Goal: Book appointment/travel/reservation

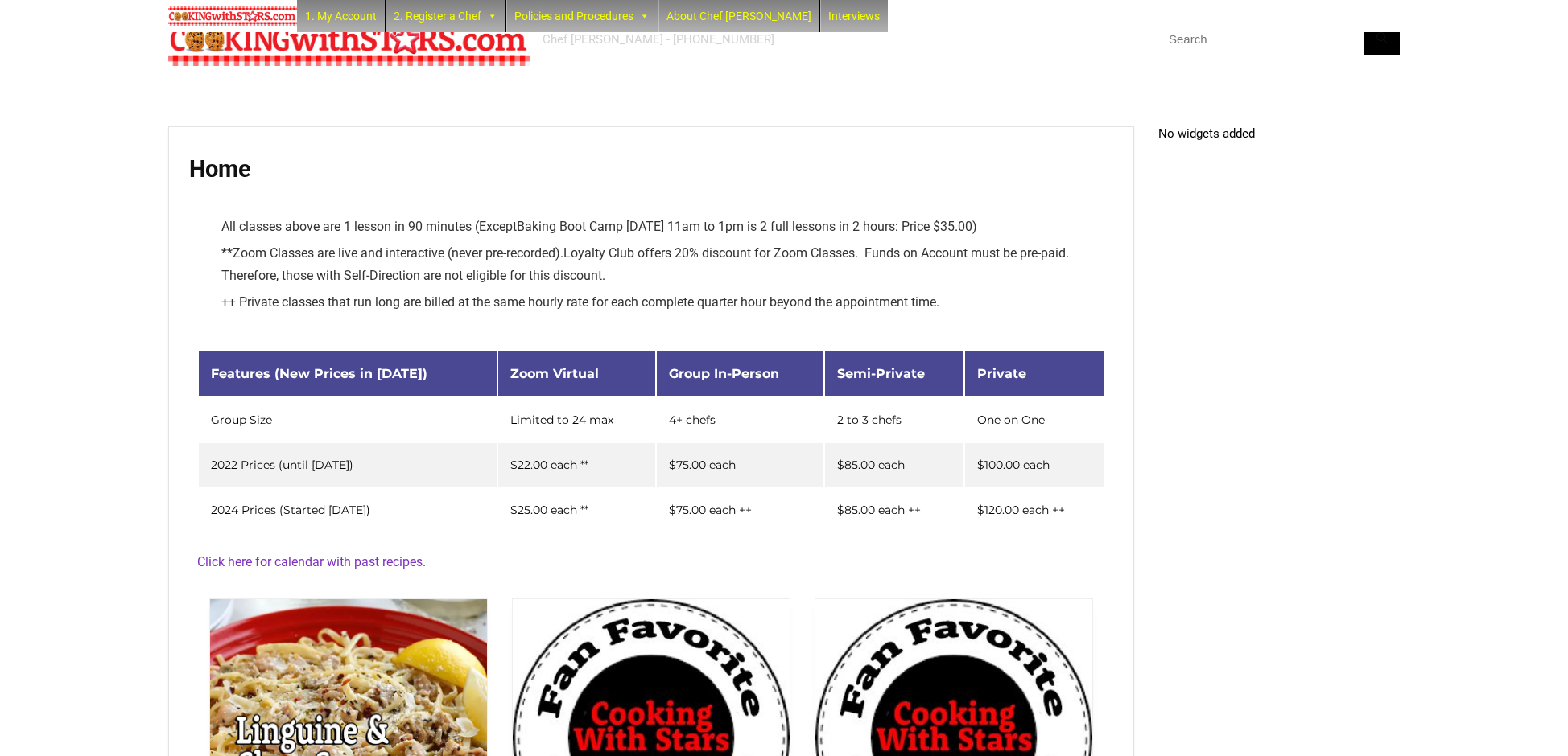
scroll to position [3549, 0]
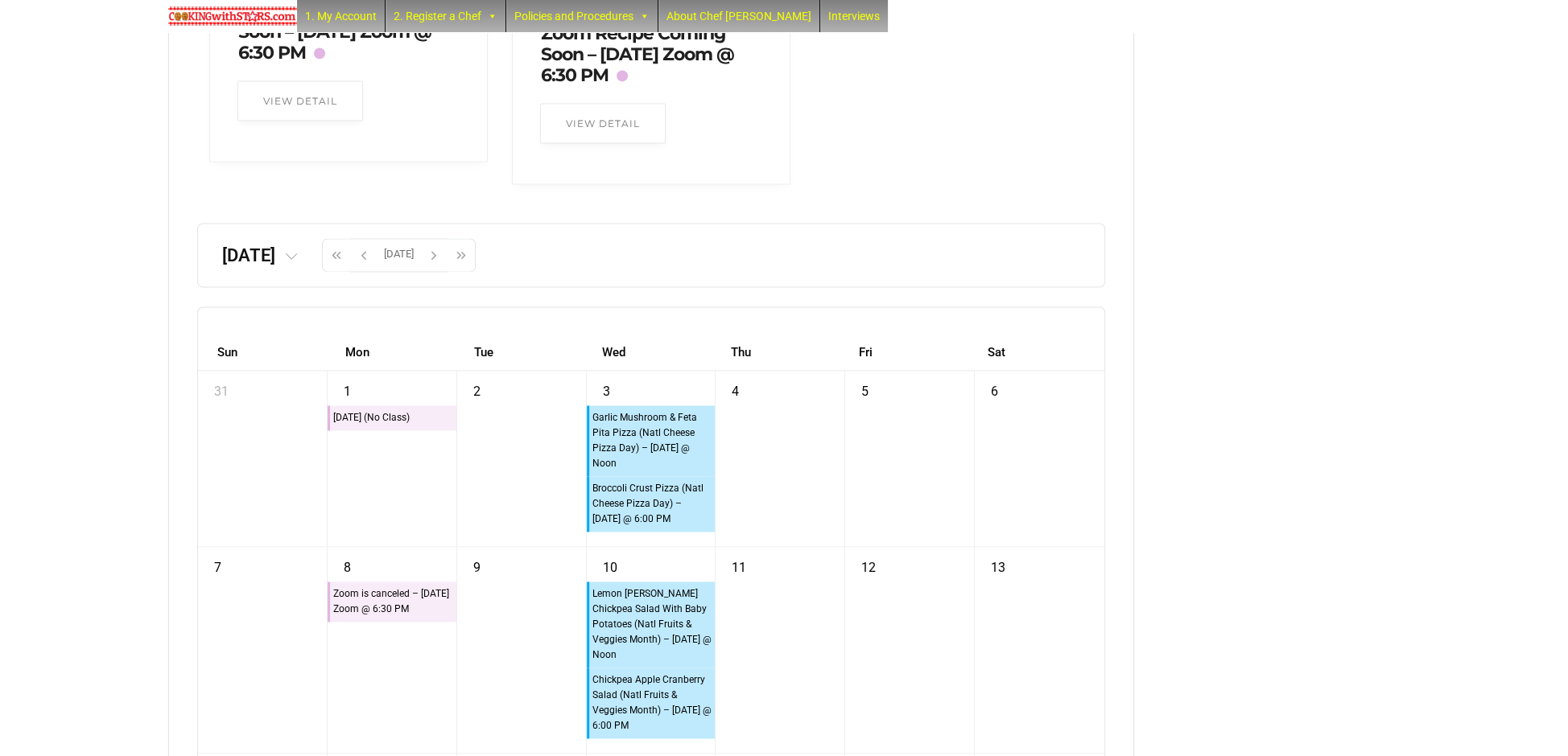
click at [298, 264] on icon at bounding box center [291, 257] width 12 height 12
drag, startPoint x: 324, startPoint y: 327, endPoint x: 316, endPoint y: 335, distance: 11.3
click at [305, 329] on tr "‹ 2025 ›" at bounding box center [219, 318] width 172 height 40
click at [247, 327] on th "2025" at bounding box center [220, 316] width 55 height 20
click at [253, 344] on tr "‹ [DATE]-[DATE] ›" at bounding box center [219, 321] width 172 height 45
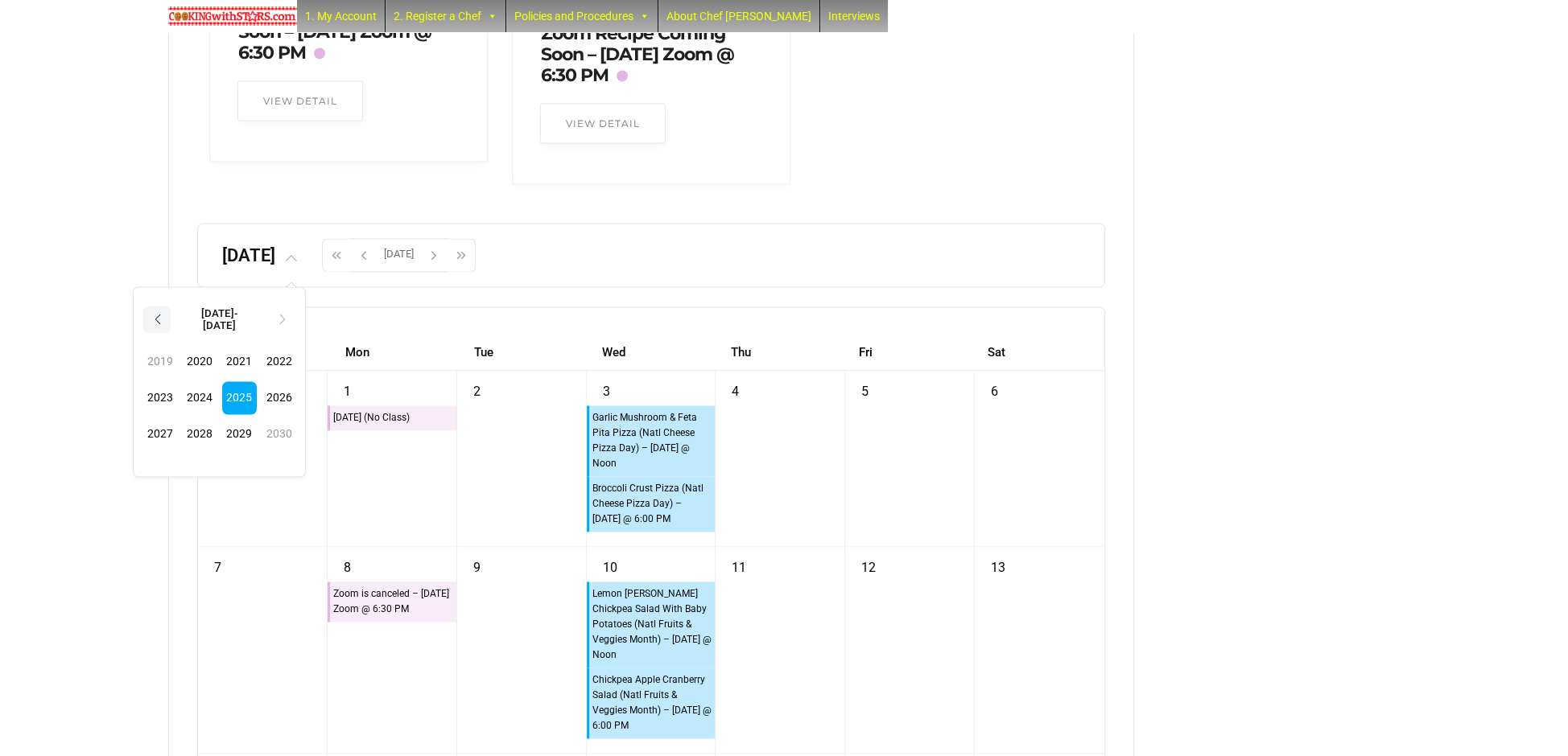
click at [171, 333] on th "‹" at bounding box center [156, 319] width 28 height 28
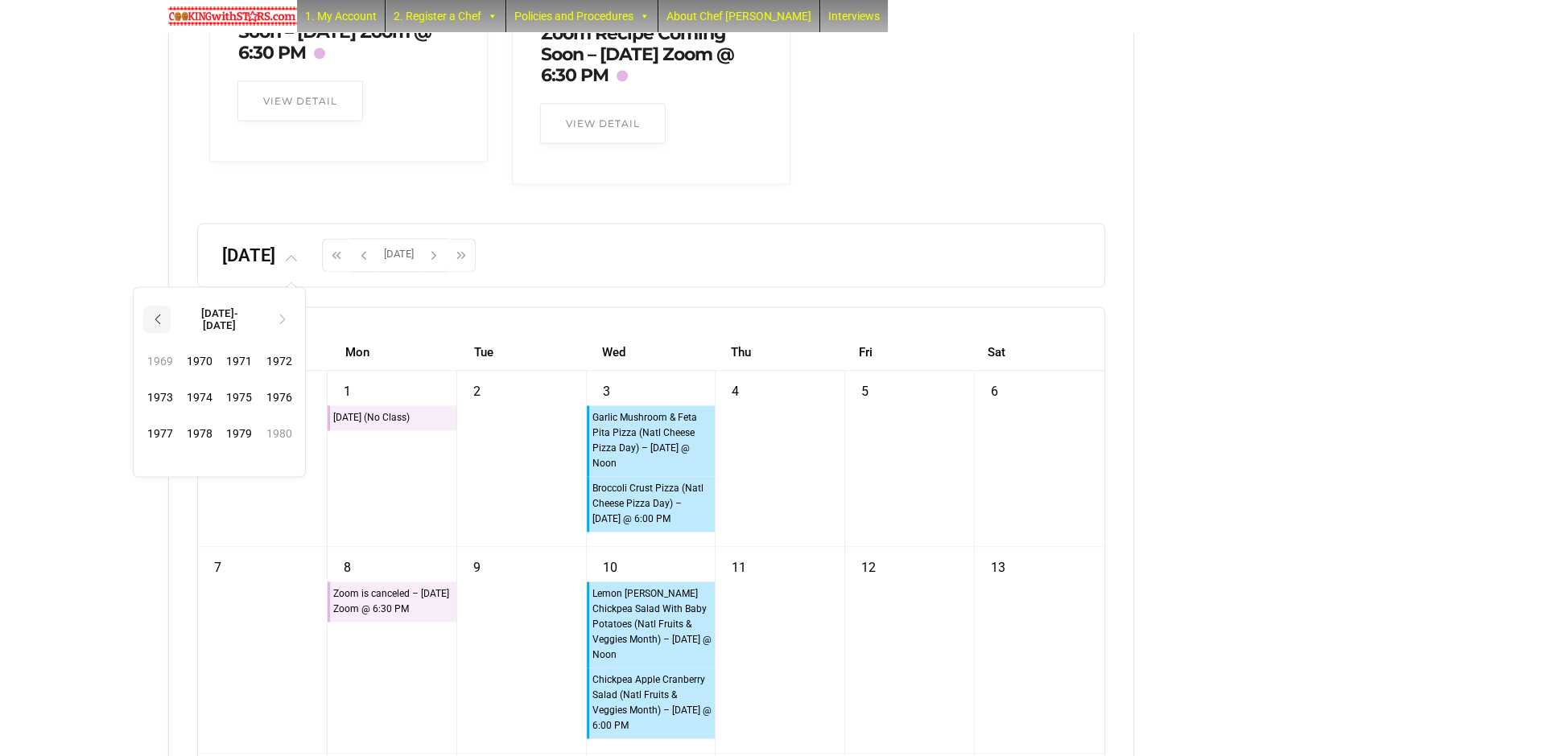
click at [171, 333] on th "‹" at bounding box center [156, 319] width 28 height 28
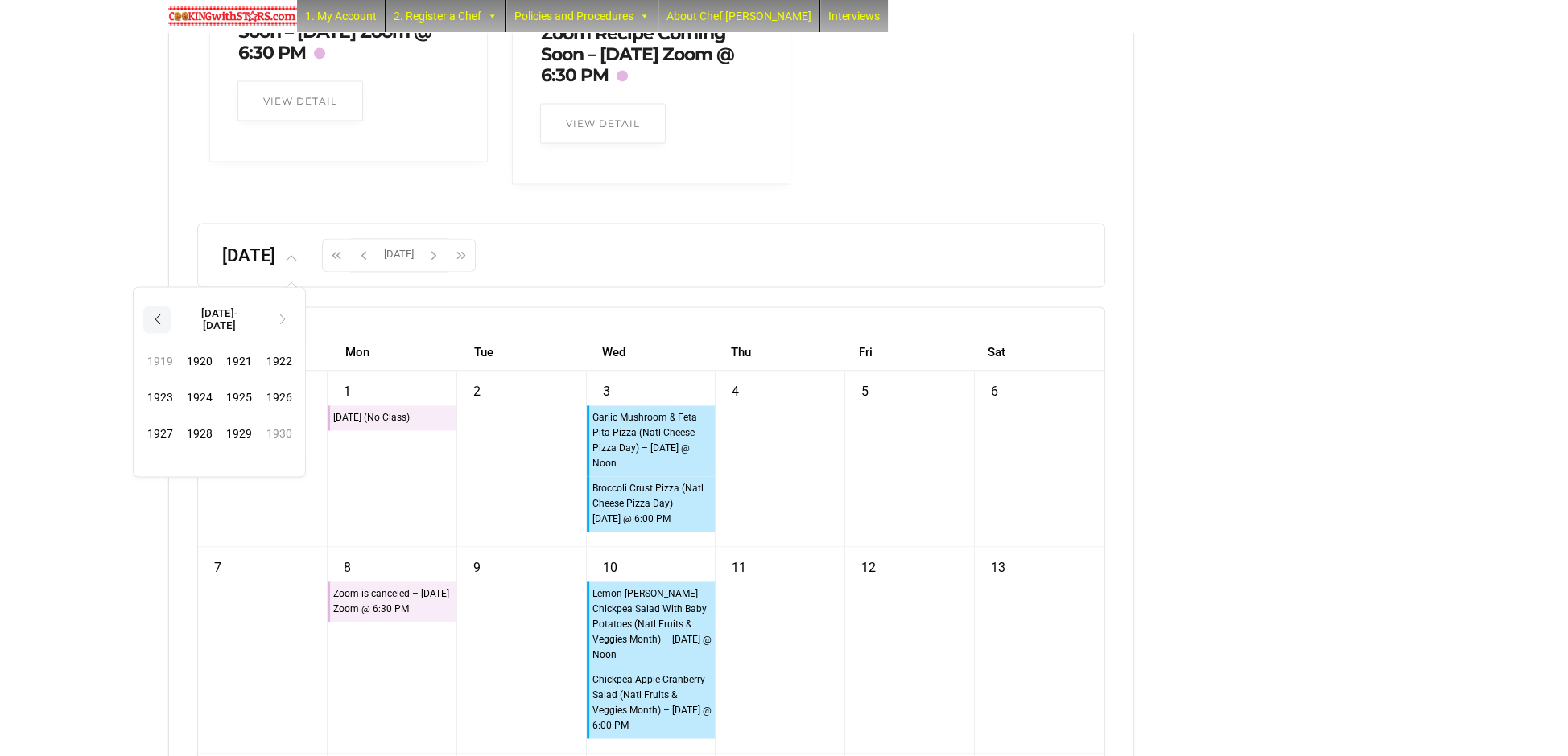
click at [171, 333] on th "‹" at bounding box center [156, 319] width 28 height 28
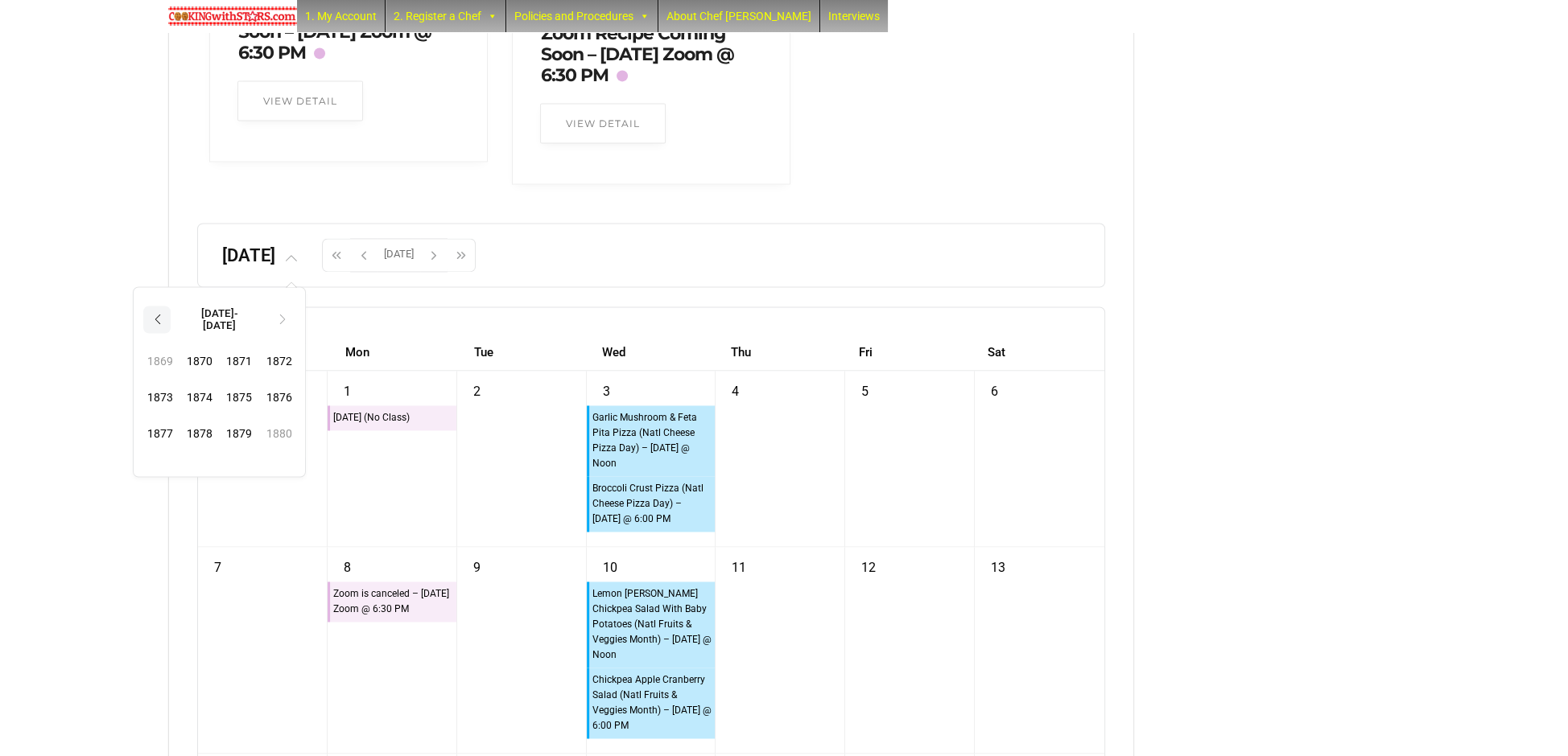
click at [171, 333] on th "‹" at bounding box center [156, 319] width 28 height 28
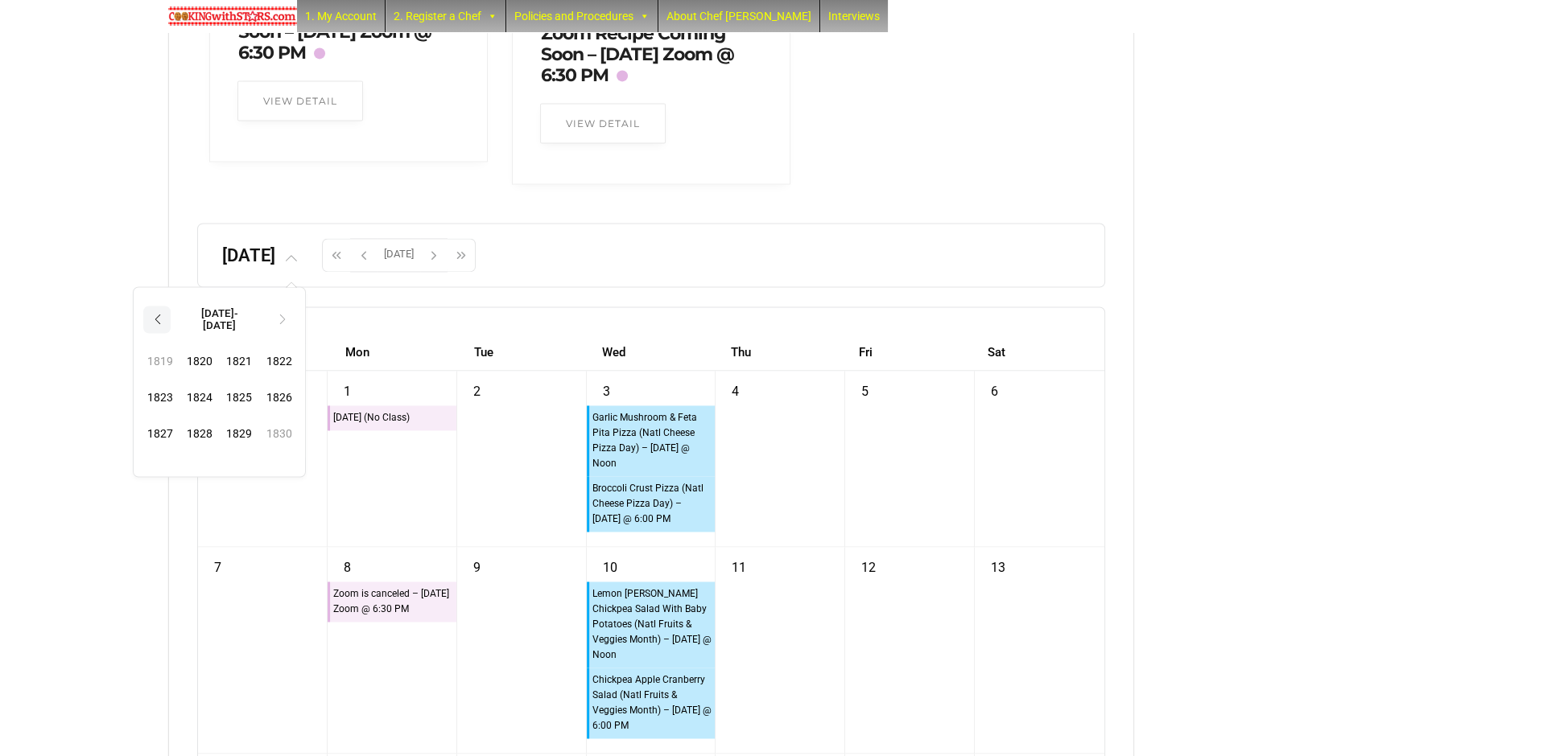
click at [171, 333] on th "‹" at bounding box center [156, 319] width 28 height 28
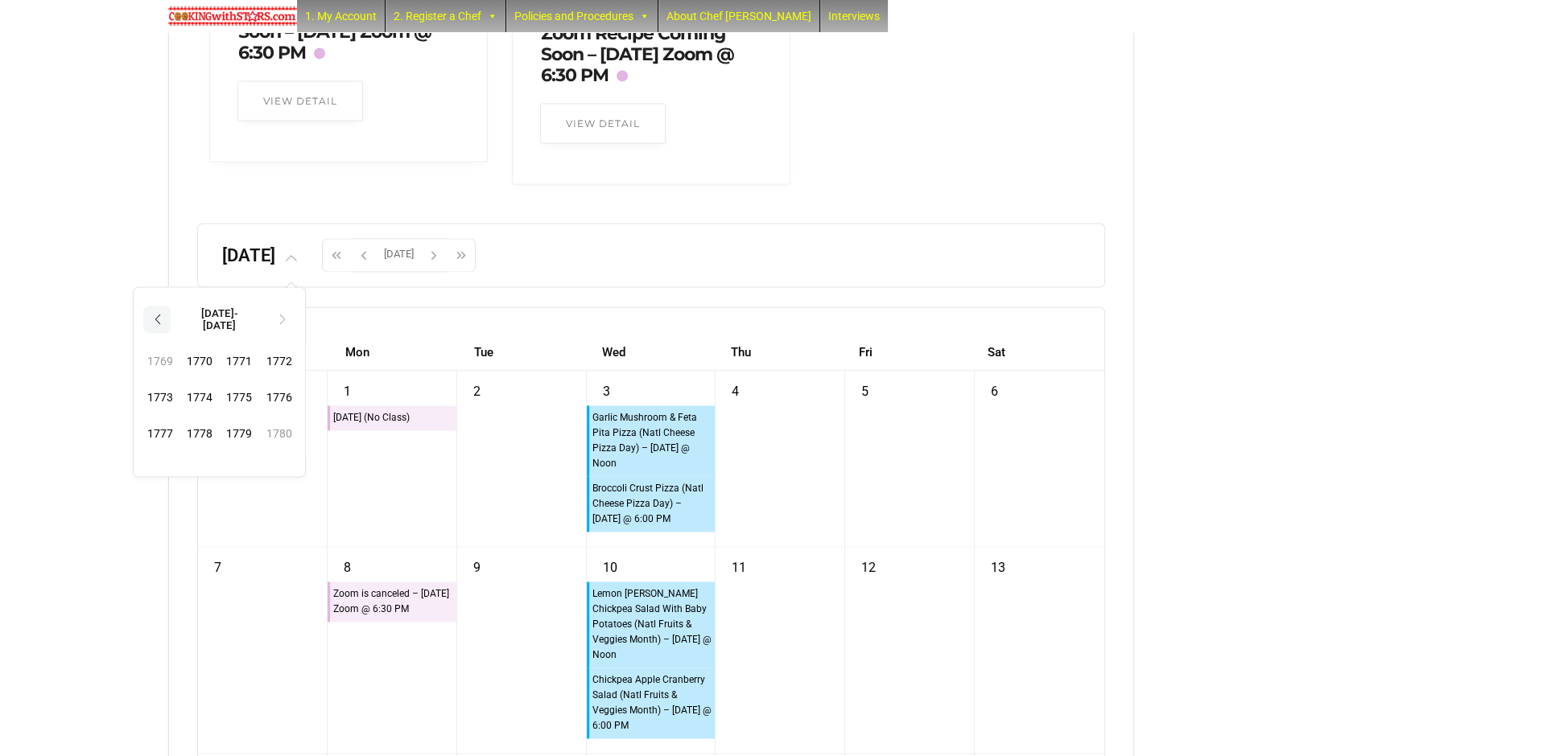
click at [171, 333] on th "‹" at bounding box center [156, 319] width 28 height 28
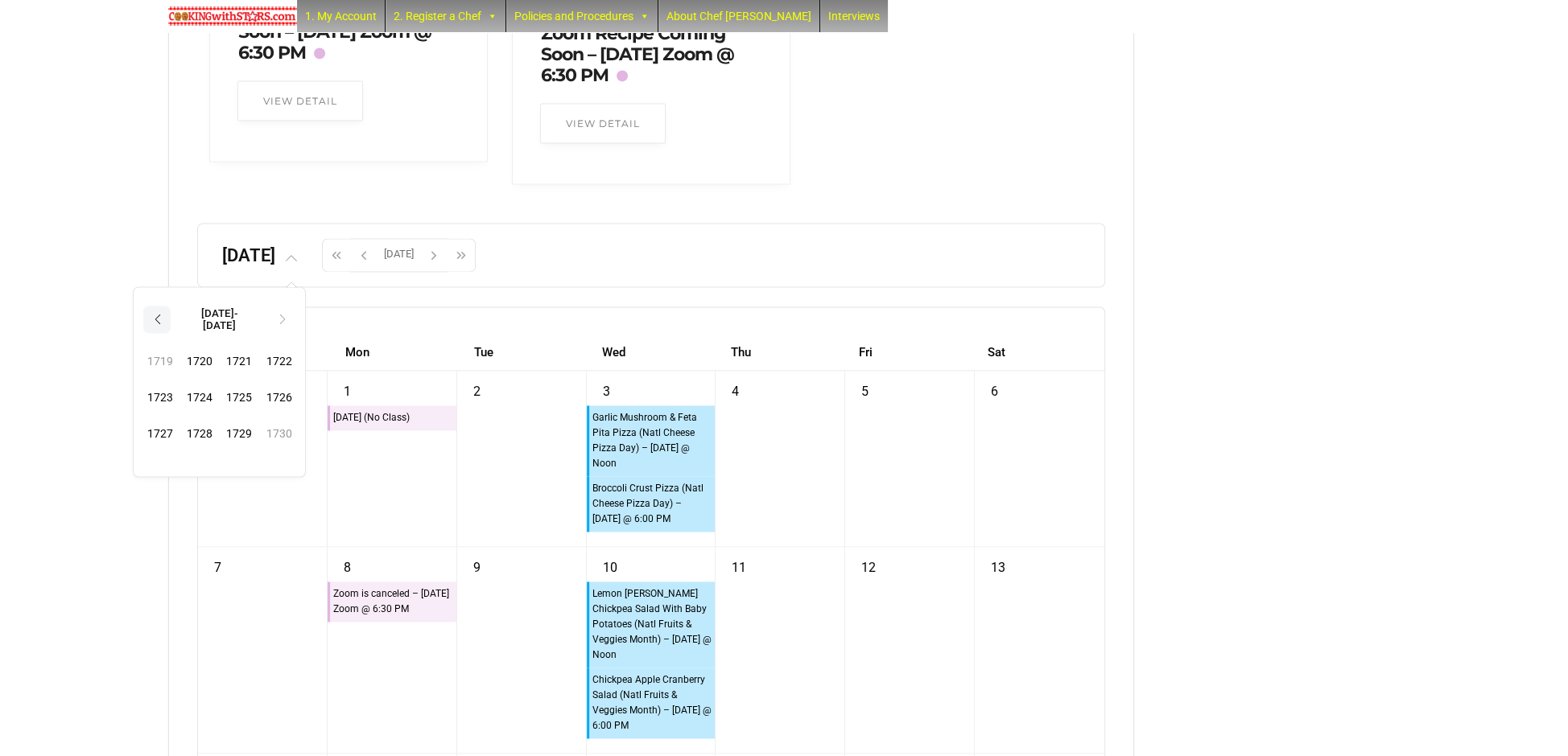
click at [171, 333] on th "‹" at bounding box center [156, 319] width 28 height 28
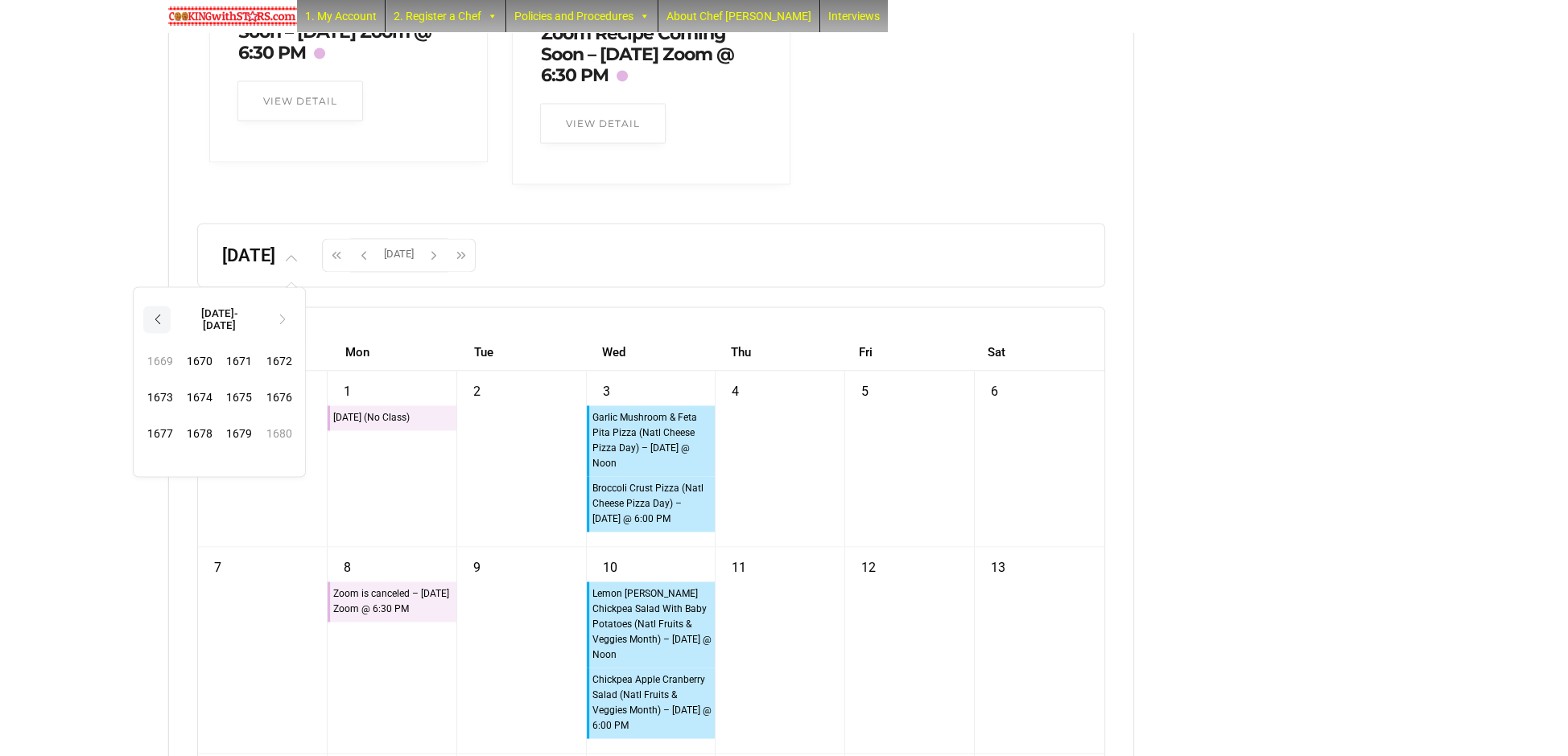
click at [171, 333] on th "‹" at bounding box center [156, 319] width 28 height 28
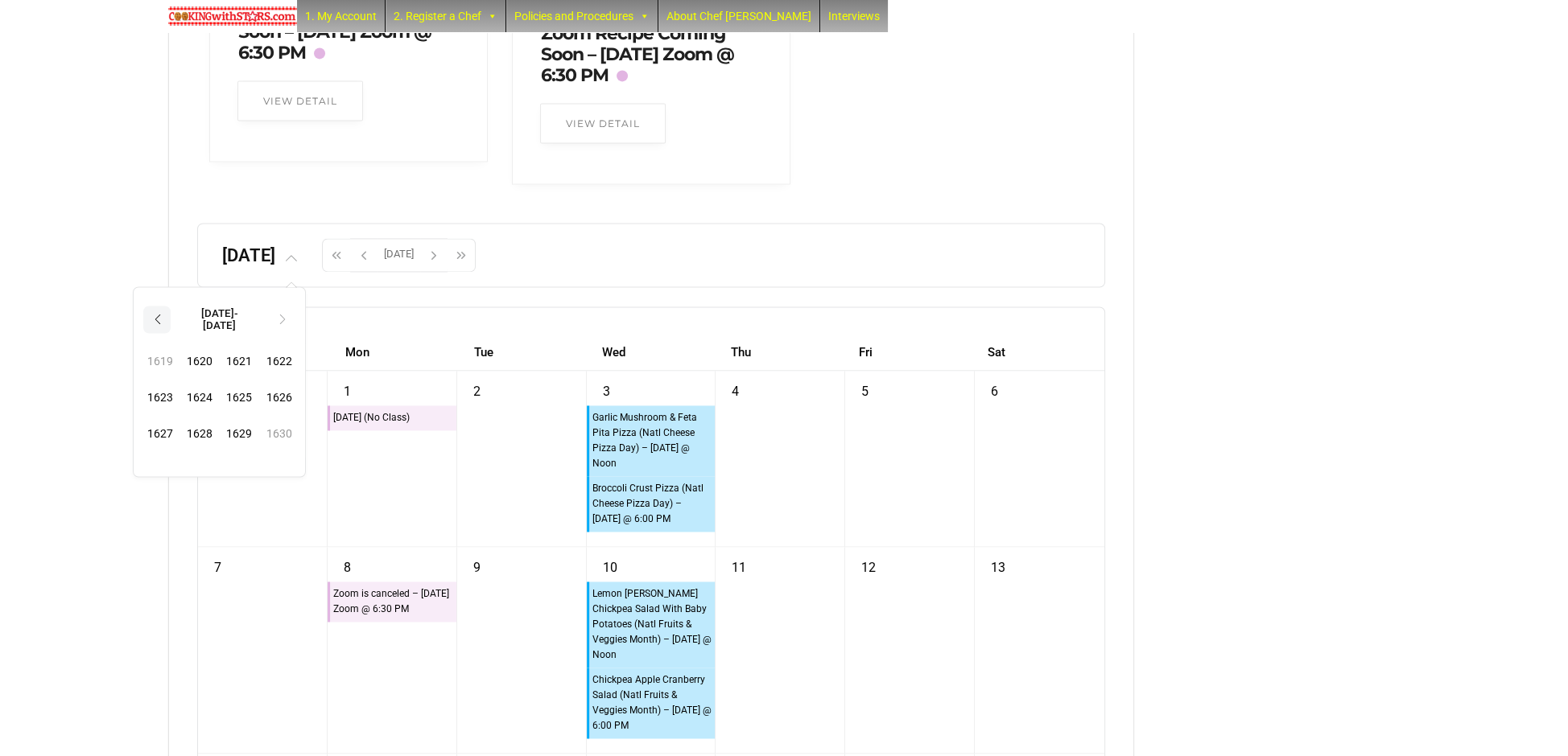
click at [171, 333] on th "‹" at bounding box center [156, 319] width 28 height 28
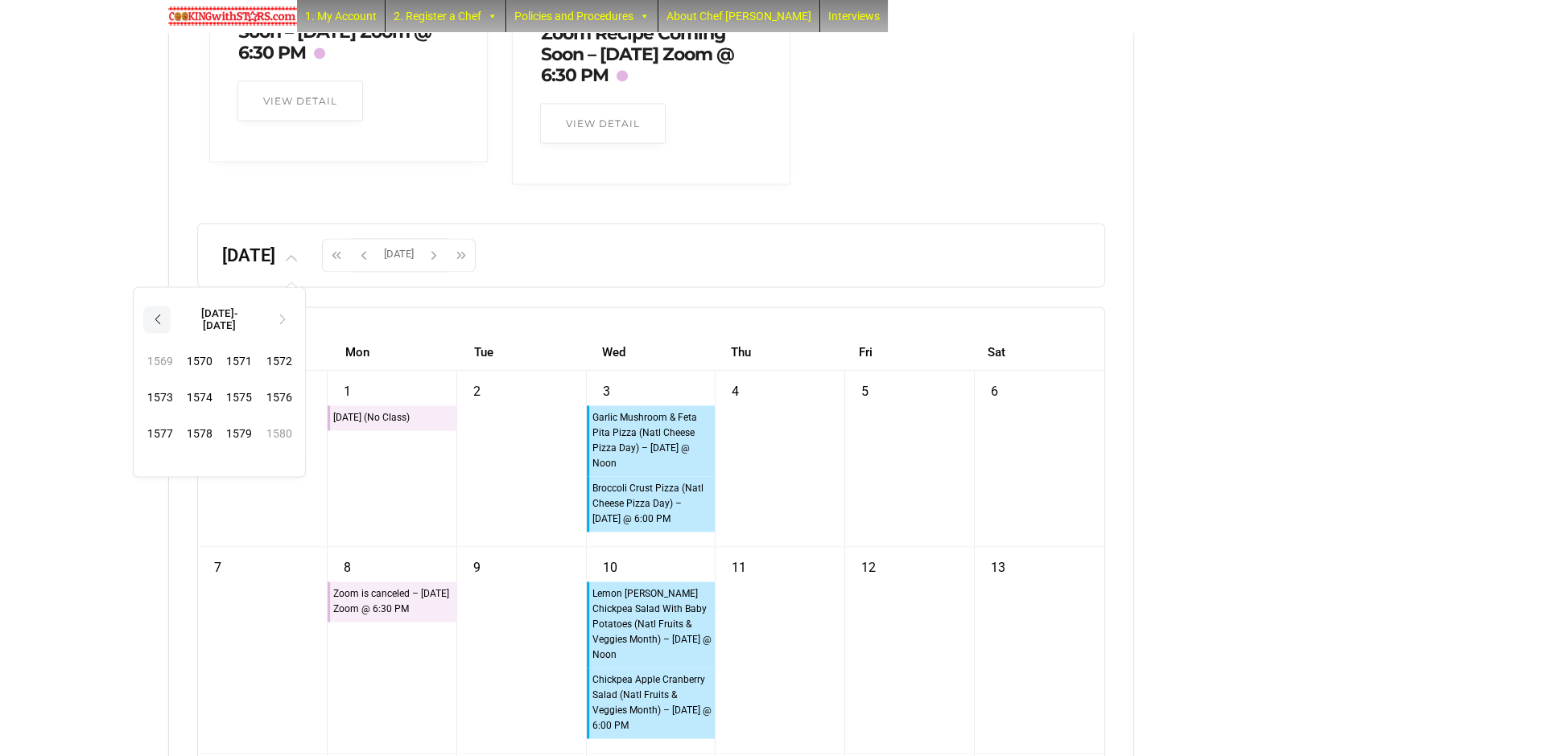
click at [171, 333] on th "‹" at bounding box center [156, 319] width 28 height 28
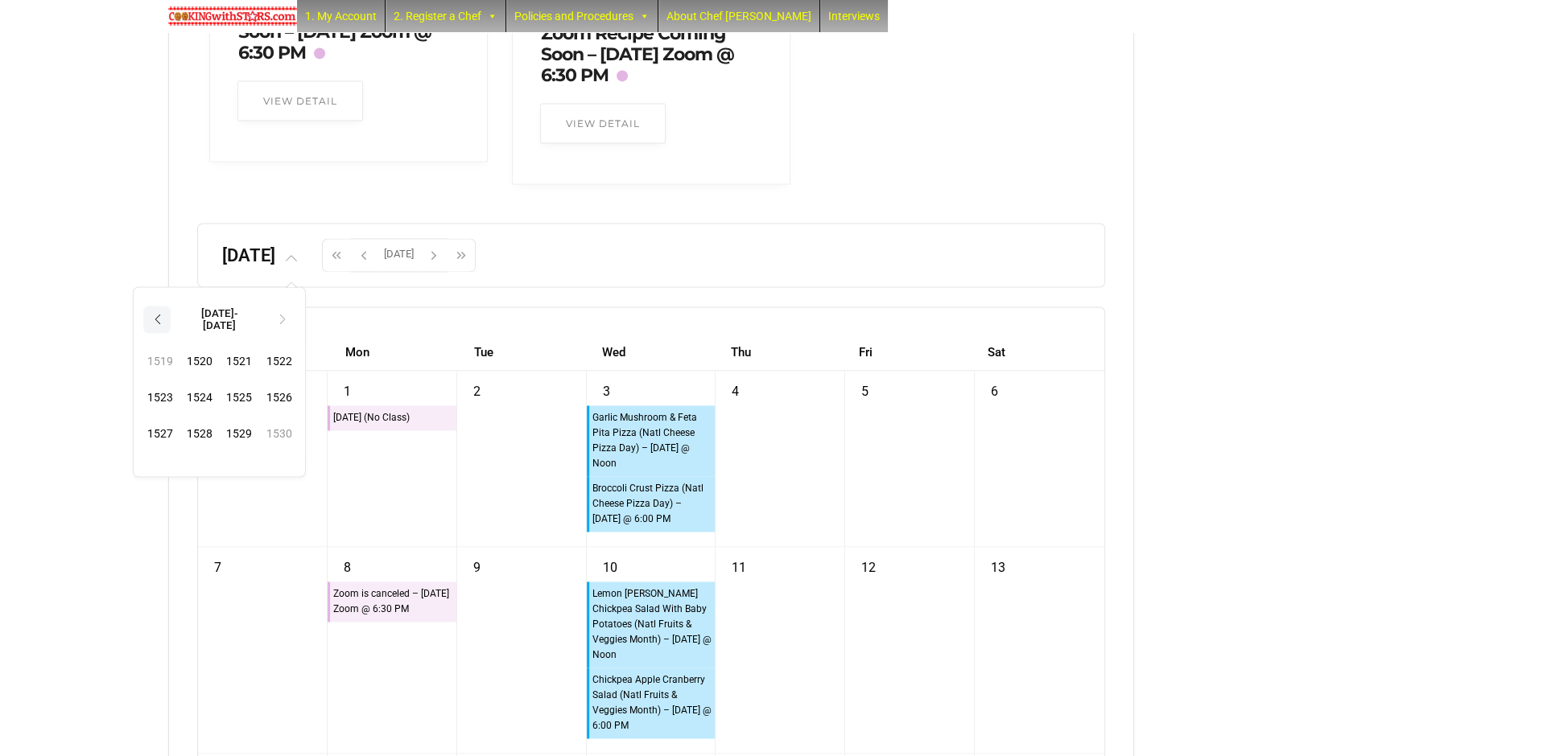
click at [171, 333] on th "‹" at bounding box center [156, 319] width 28 height 28
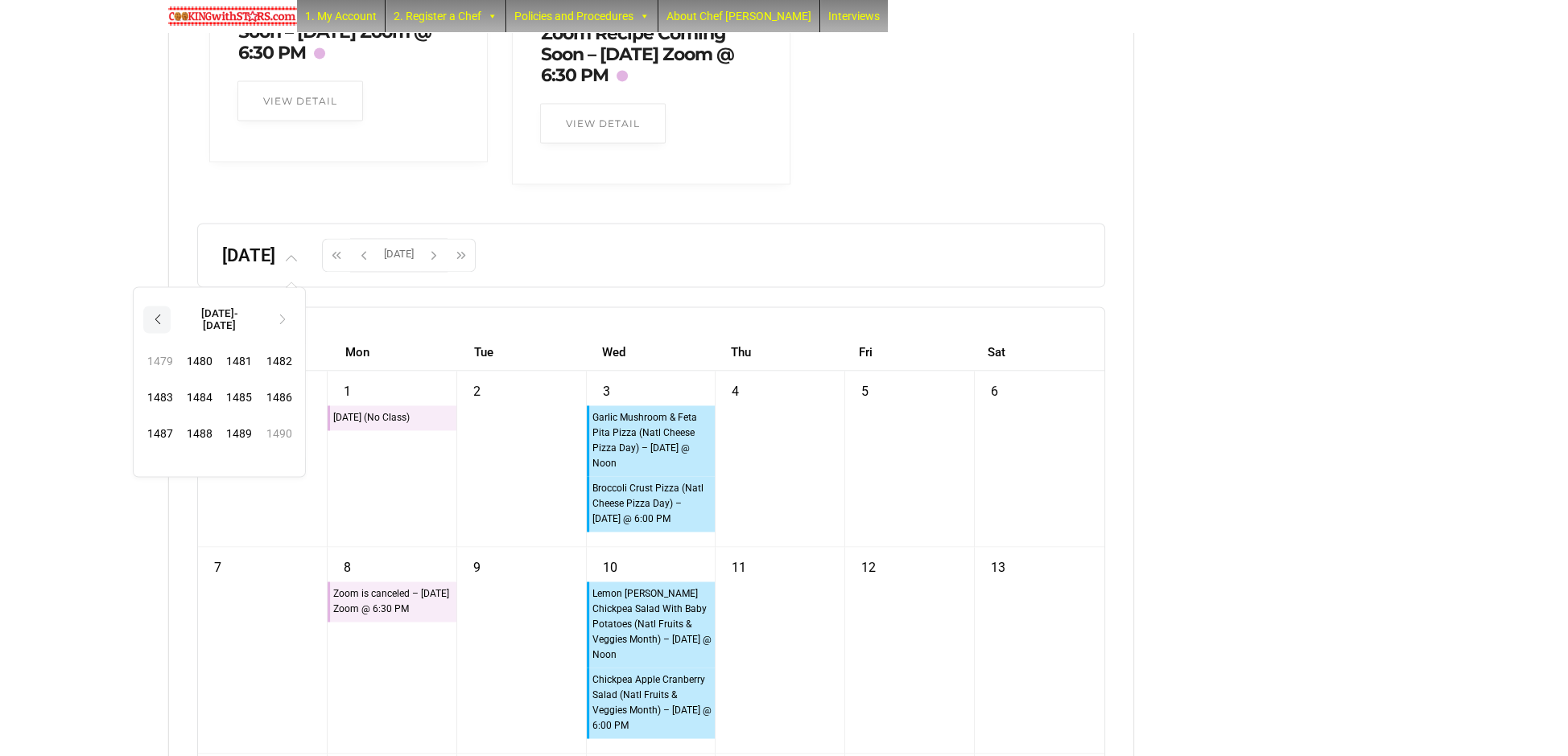
click at [171, 333] on th "‹" at bounding box center [156, 319] width 28 height 28
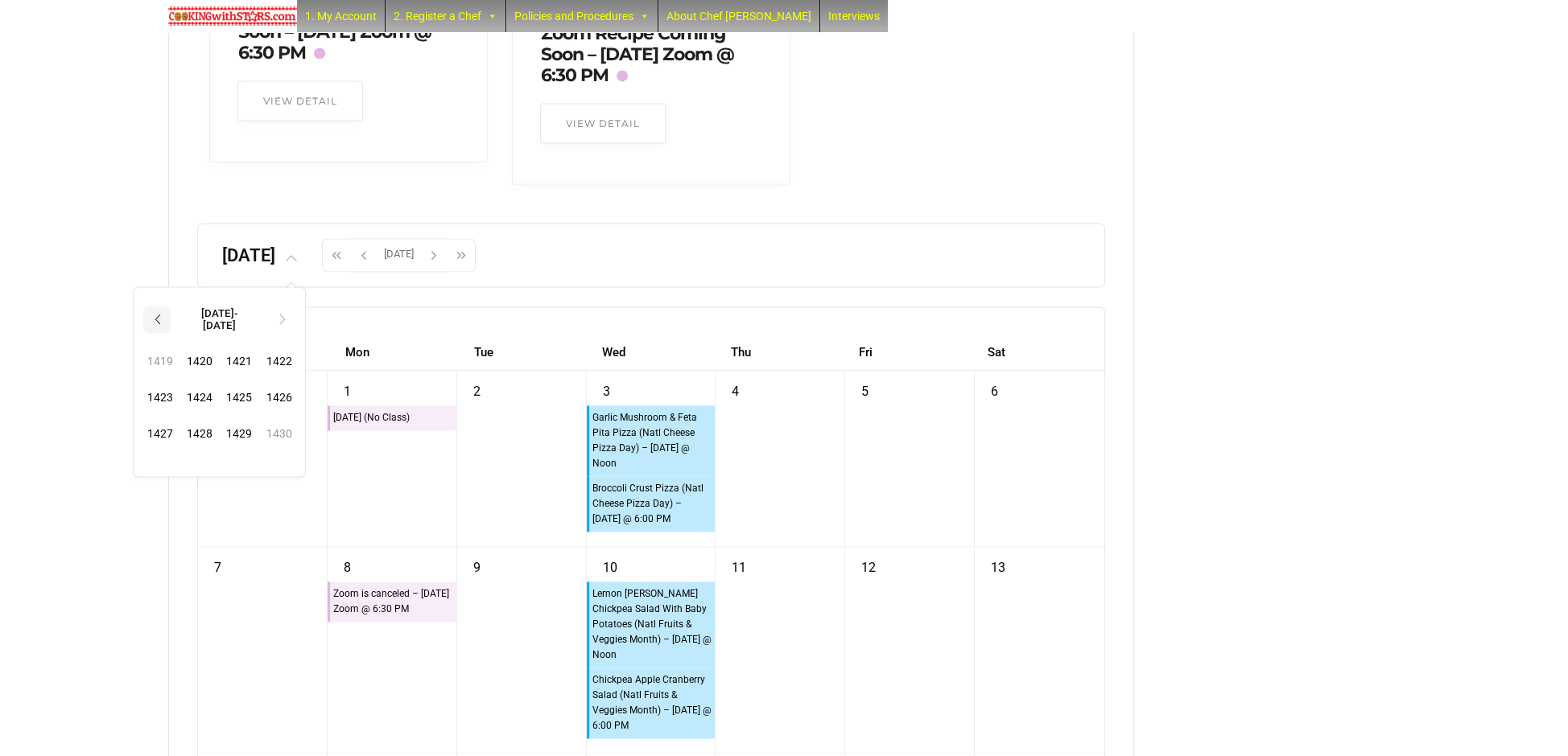
click at [171, 333] on th "‹" at bounding box center [156, 319] width 28 height 28
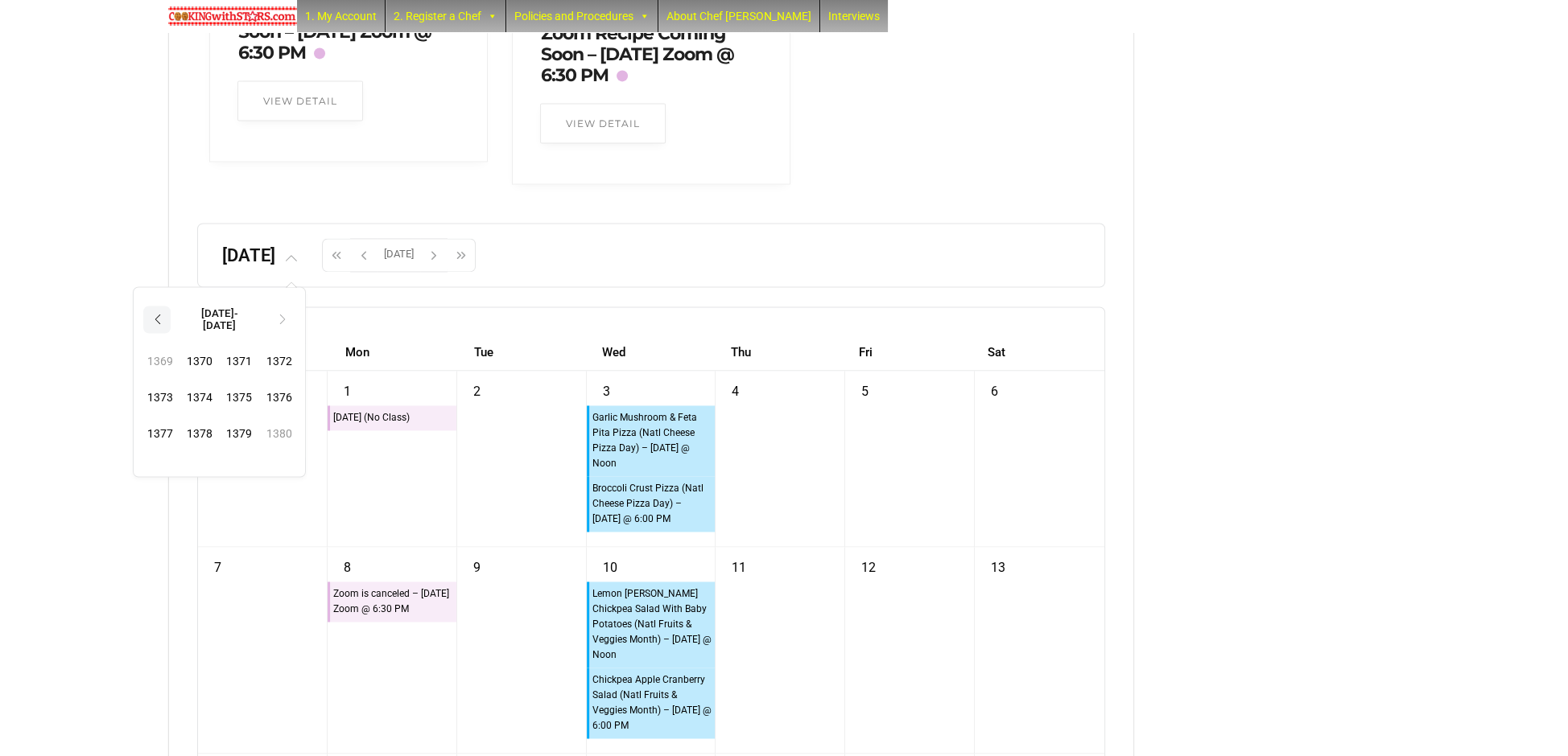
click at [171, 333] on th "‹" at bounding box center [156, 319] width 28 height 28
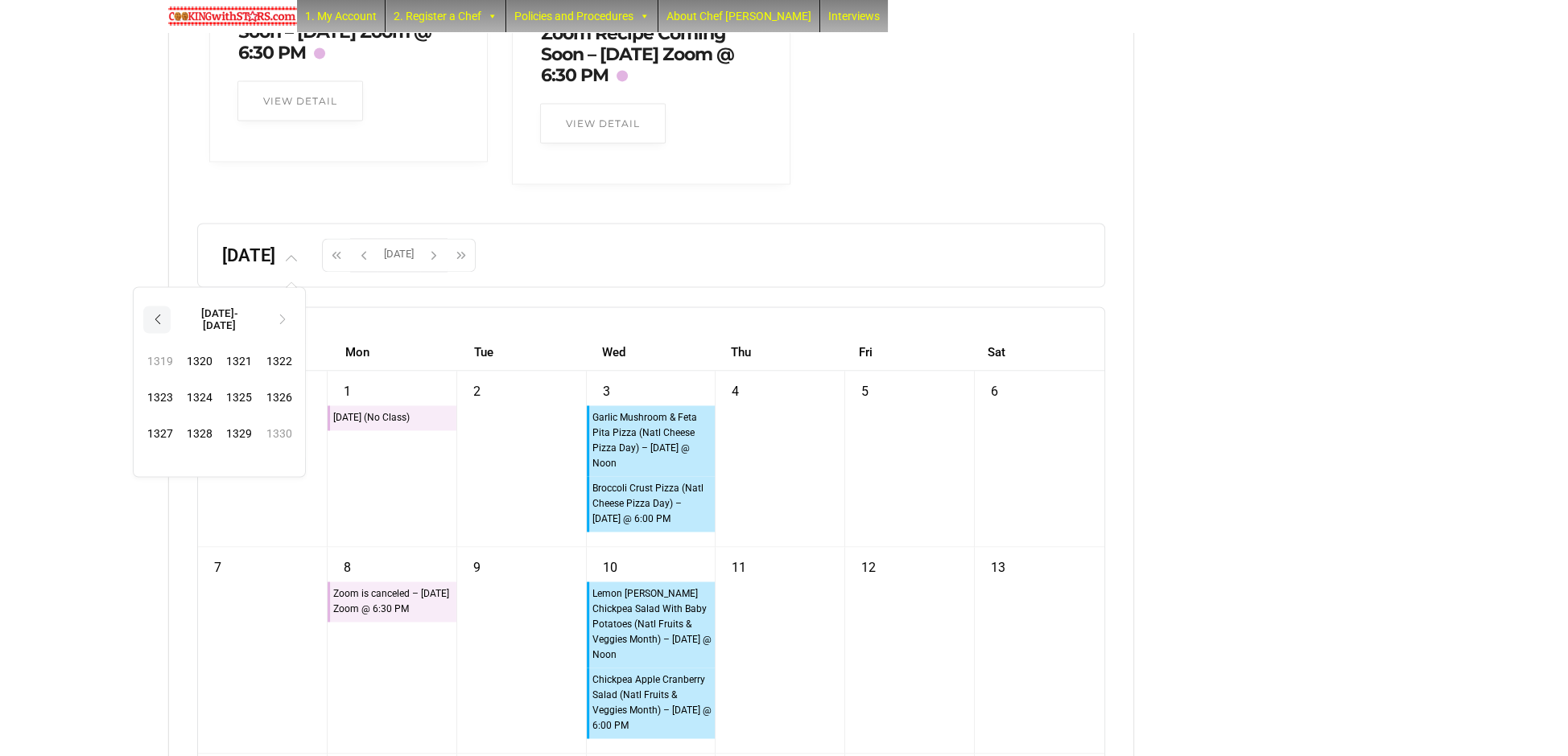
click at [171, 333] on th "‹" at bounding box center [156, 319] width 28 height 28
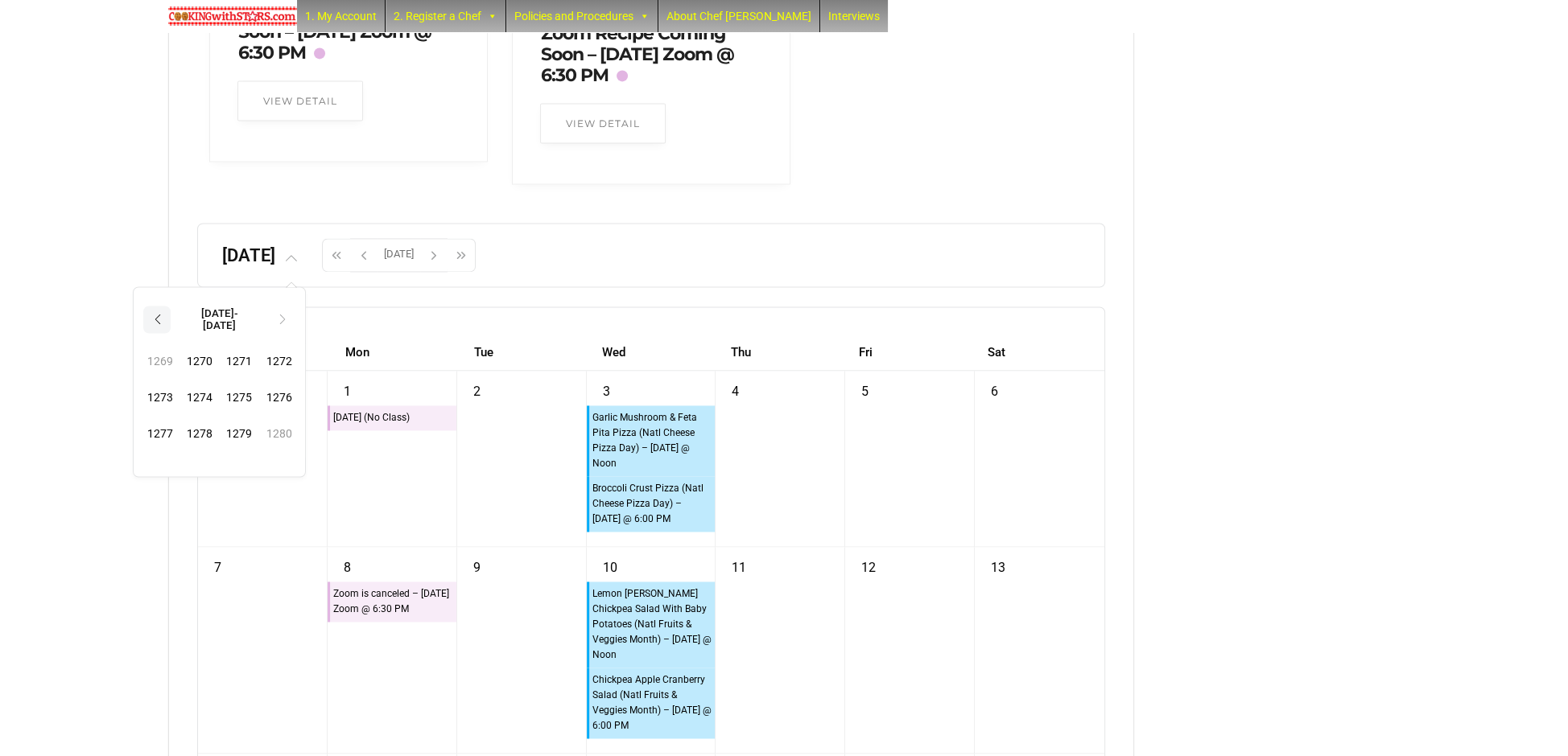
click at [171, 333] on th "‹" at bounding box center [156, 319] width 28 height 28
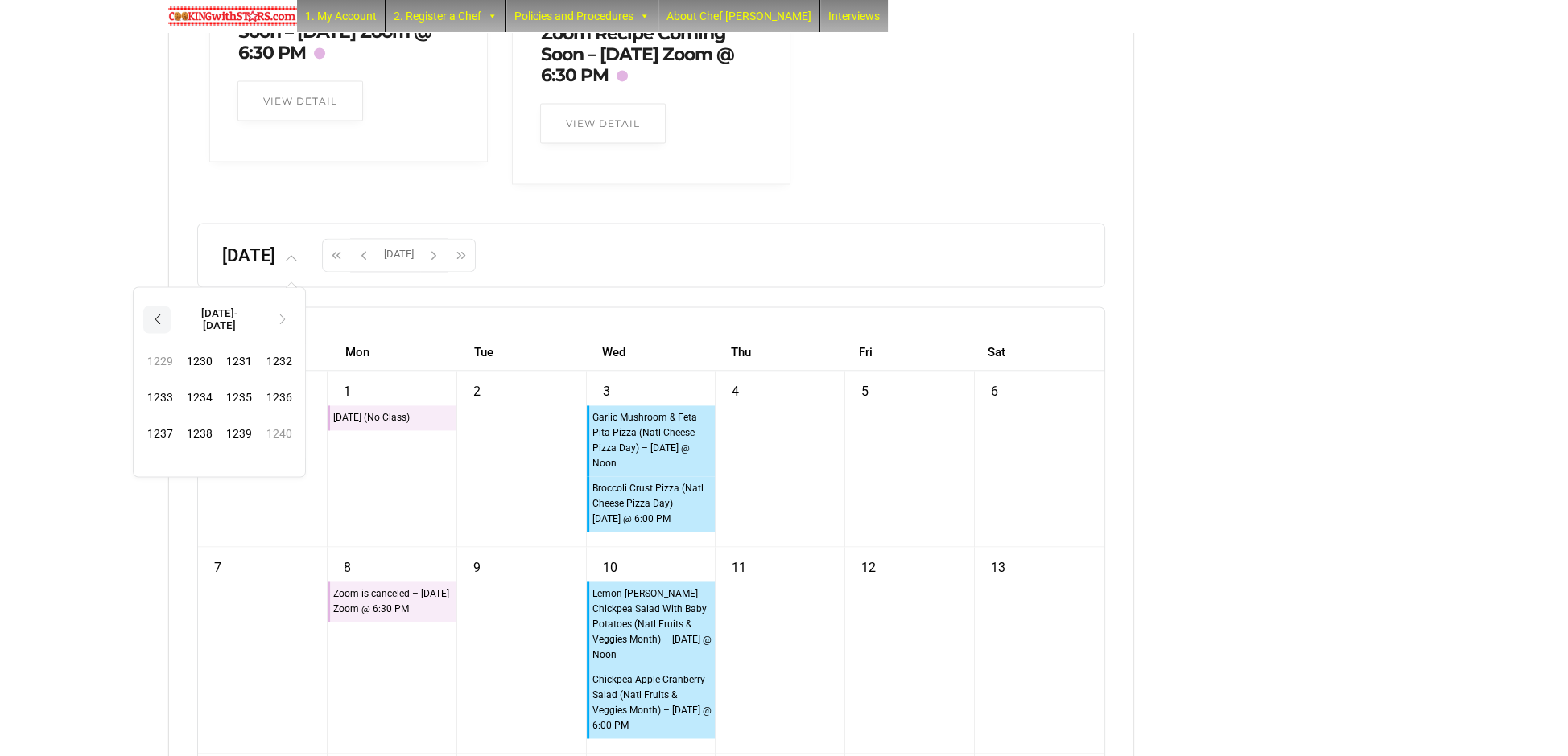
click at [171, 333] on th "‹" at bounding box center [156, 319] width 28 height 28
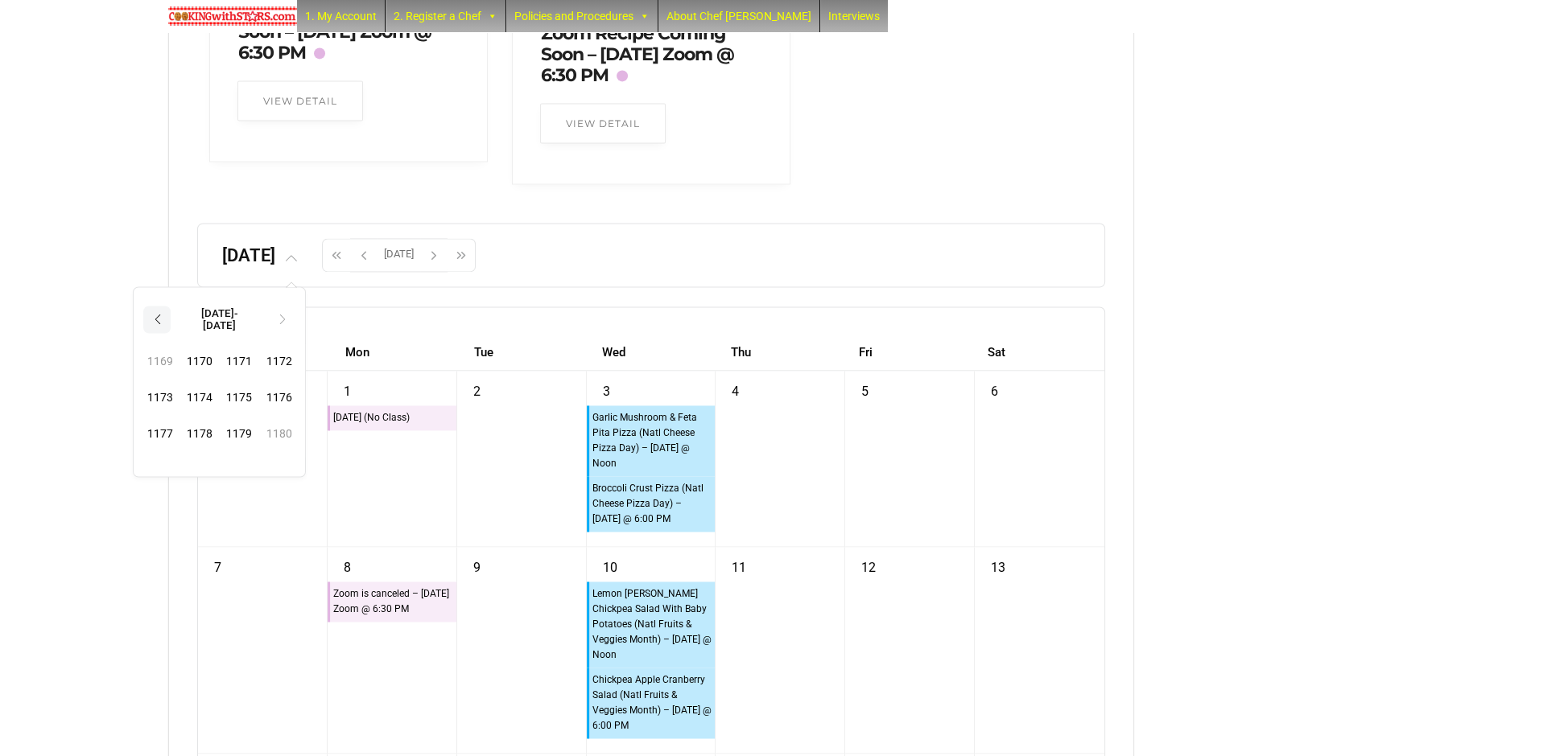
click at [171, 333] on th "‹" at bounding box center [156, 319] width 28 height 28
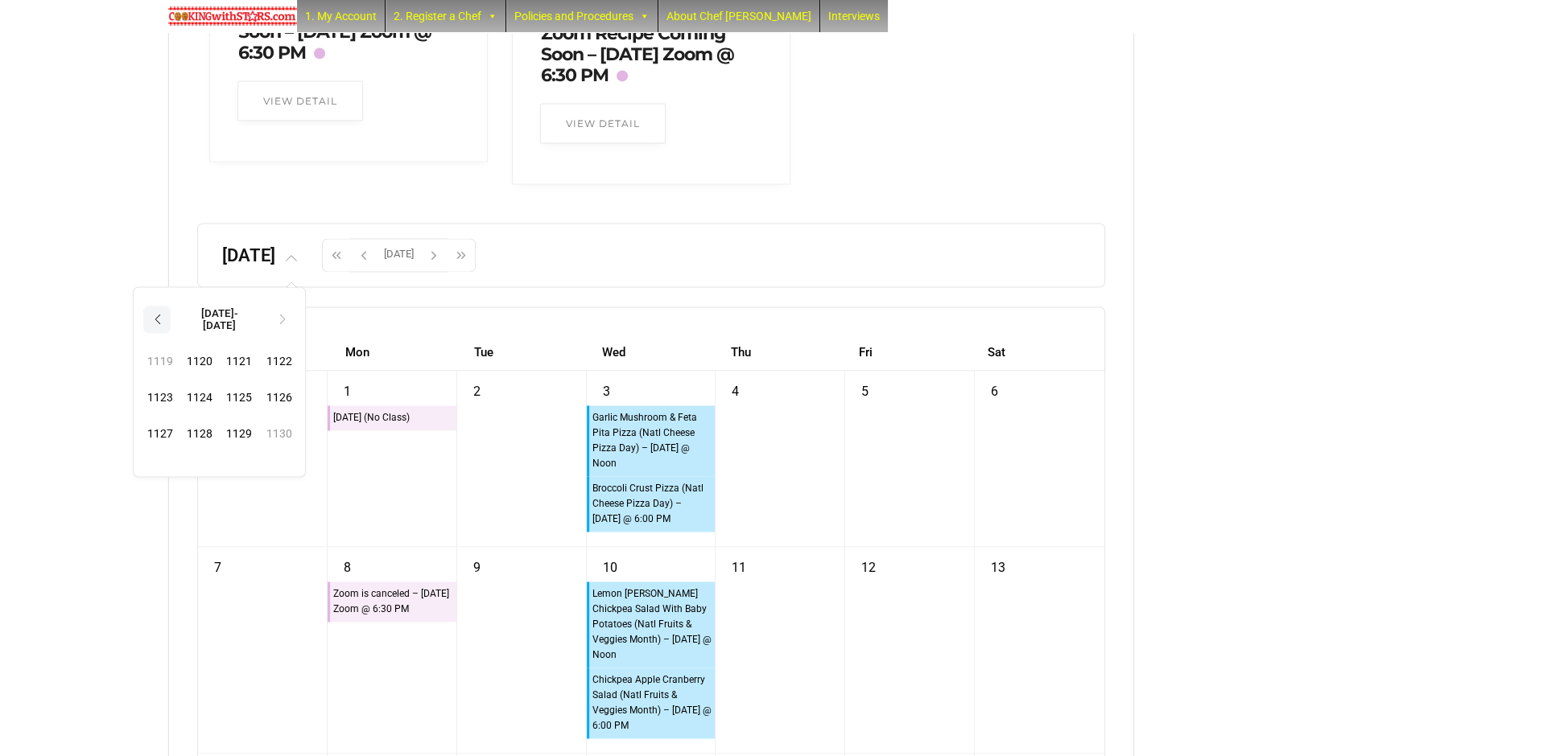
click at [171, 333] on th "‹" at bounding box center [156, 319] width 28 height 28
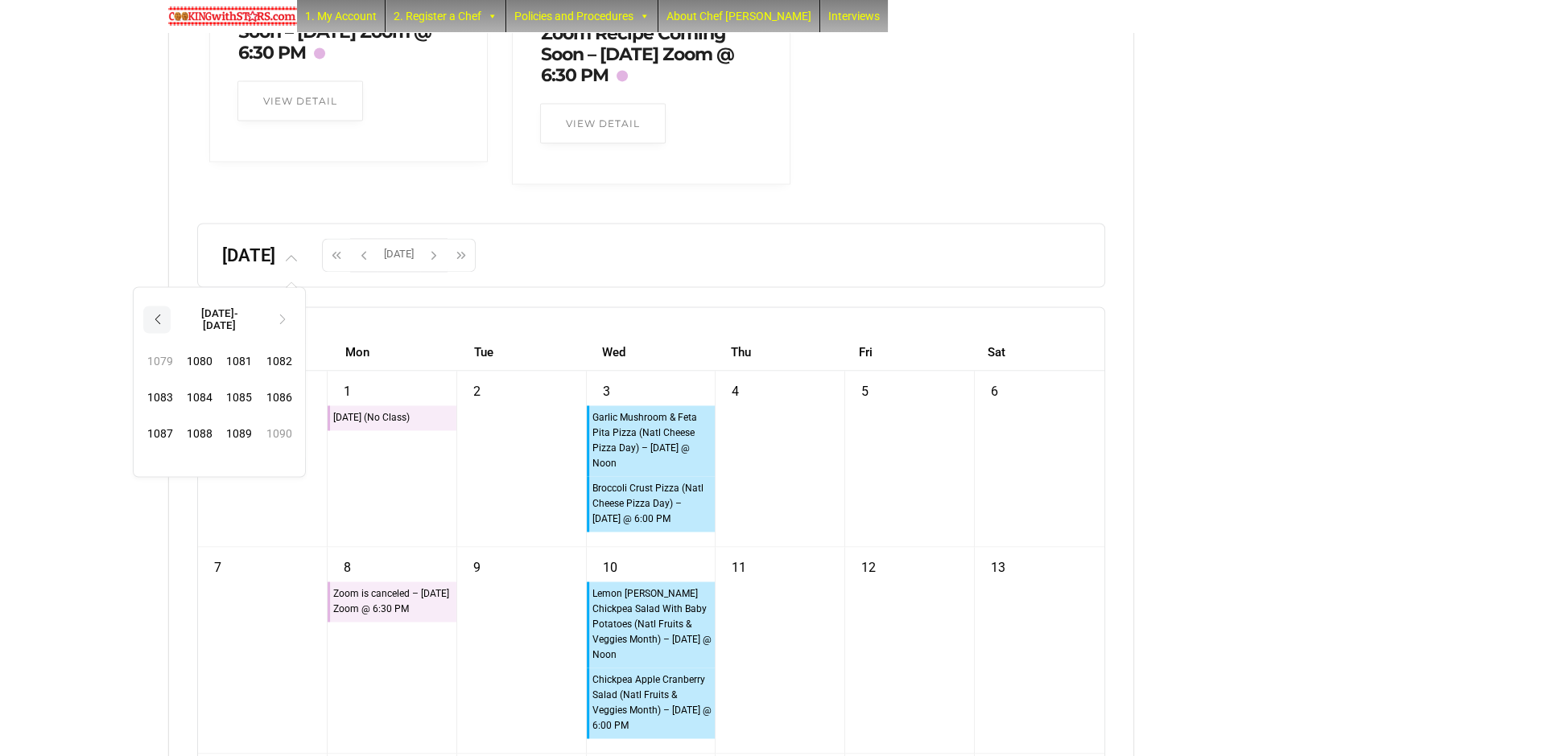
click at [171, 333] on th "‹" at bounding box center [156, 319] width 28 height 28
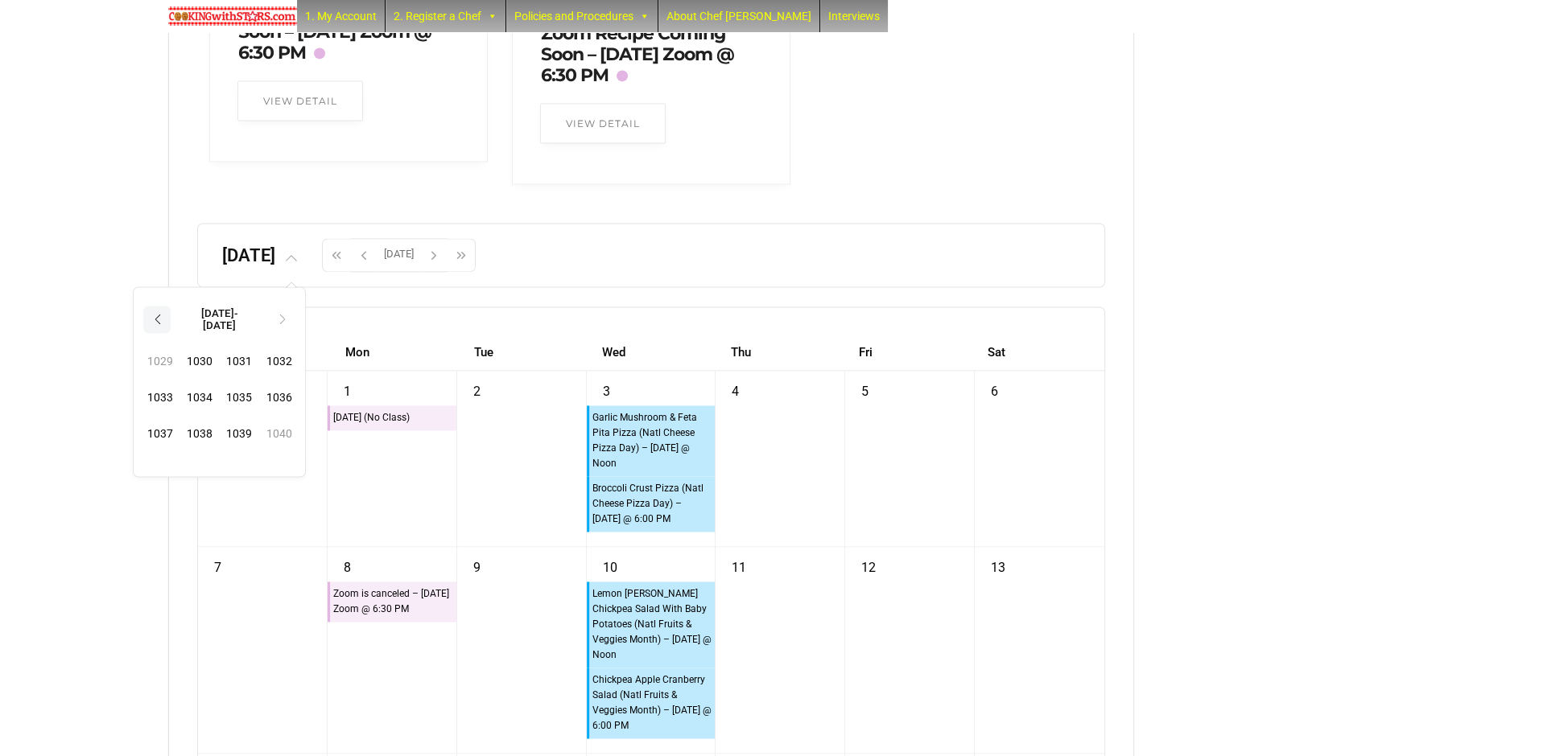
click at [171, 333] on th "‹" at bounding box center [156, 319] width 28 height 28
click at [217, 378] on span "1000" at bounding box center [199, 361] width 35 height 33
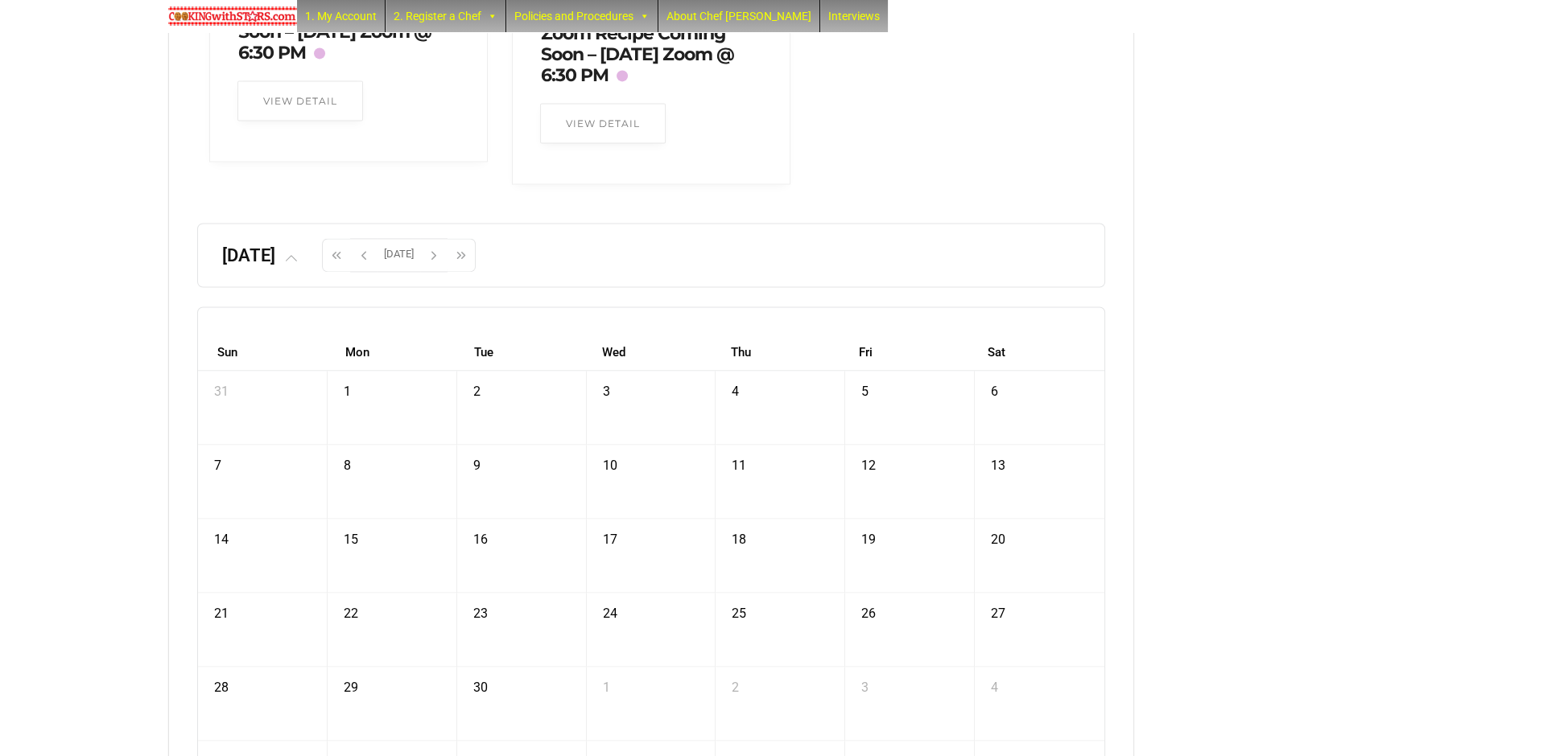
click at [306, 266] on span at bounding box center [291, 255] width 30 height 20
click at [177, 373] on span "Jan" at bounding box center [159, 356] width 35 height 33
